Goal: Use online tool/utility: Utilize a website feature to perform a specific function

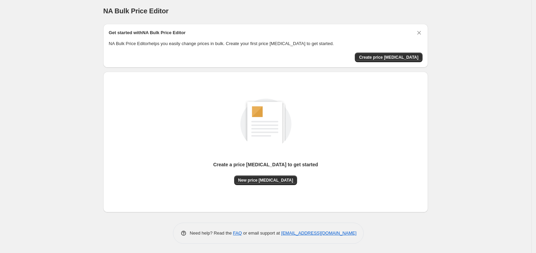
scroll to position [3, 0]
click at [270, 184] on div "Create a price [MEDICAL_DATA] to get started New price [MEDICAL_DATA]" at bounding box center [266, 142] width 314 height 130
click at [270, 178] on span "New price [MEDICAL_DATA]" at bounding box center [265, 179] width 55 height 5
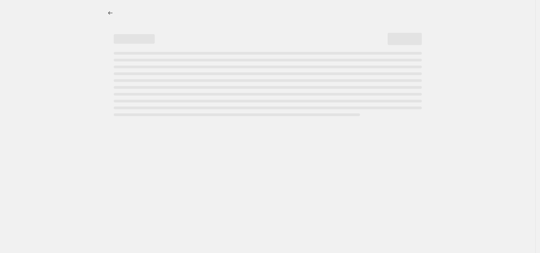
select select "percentage"
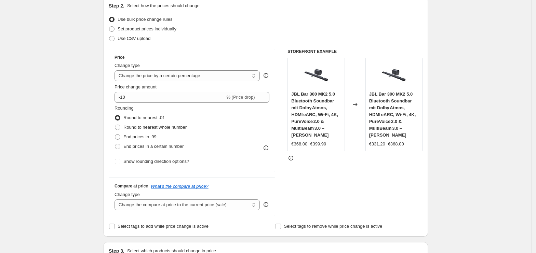
scroll to position [91, 0]
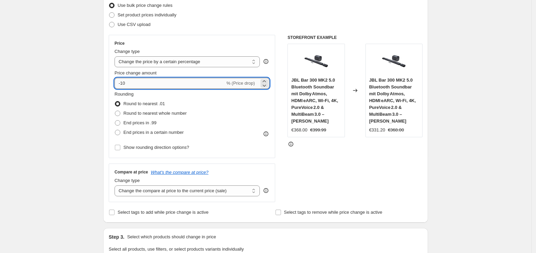
click at [189, 80] on input "-10" at bounding box center [169, 83] width 110 height 11
type input "-1"
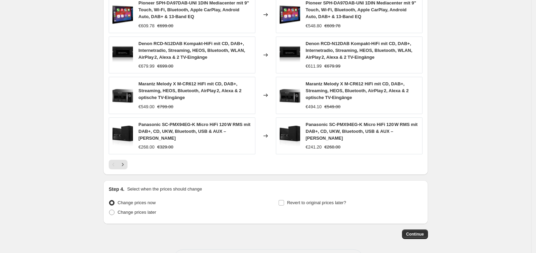
scroll to position [470, 0]
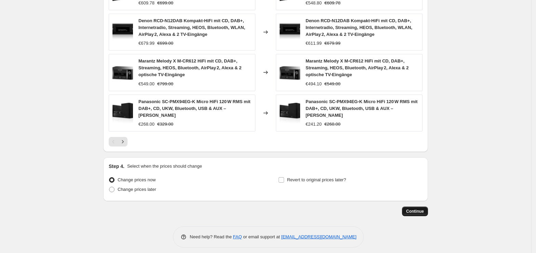
type input "-35"
click at [418, 210] on button "Continue" at bounding box center [415, 212] width 26 height 10
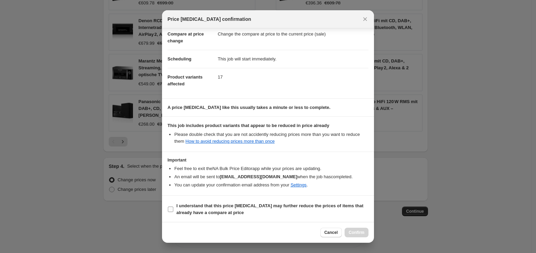
scroll to position [35, 0]
drag, startPoint x: 230, startPoint y: 215, endPoint x: 259, endPoint y: 217, distance: 28.8
click at [230, 216] on label "I understand that this price [MEDICAL_DATA] may further reduce the prices of it…" at bounding box center [267, 208] width 201 height 16
click at [173, 211] on input "I understand that this price [MEDICAL_DATA] may further reduce the prices of it…" at bounding box center [170, 208] width 5 height 5
checkbox input "true"
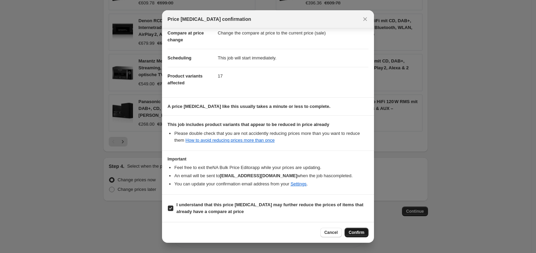
click at [355, 232] on span "Confirm" at bounding box center [356, 232] width 16 height 5
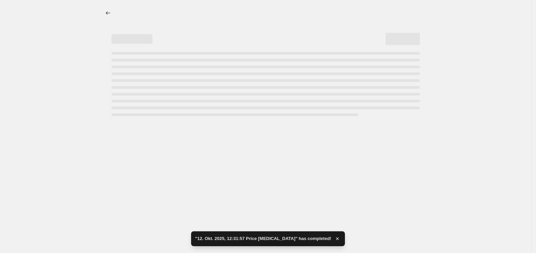
select select "percentage"
